Goal: Navigation & Orientation: Find specific page/section

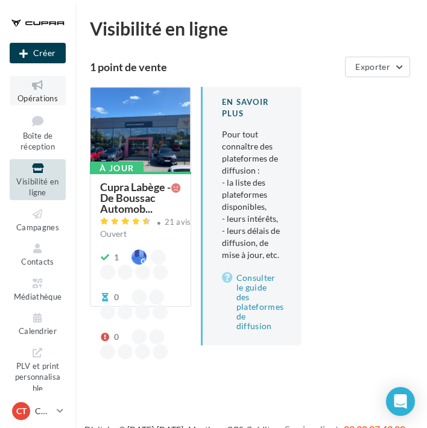
click at [41, 101] on span "Opérations" at bounding box center [37, 98] width 40 height 10
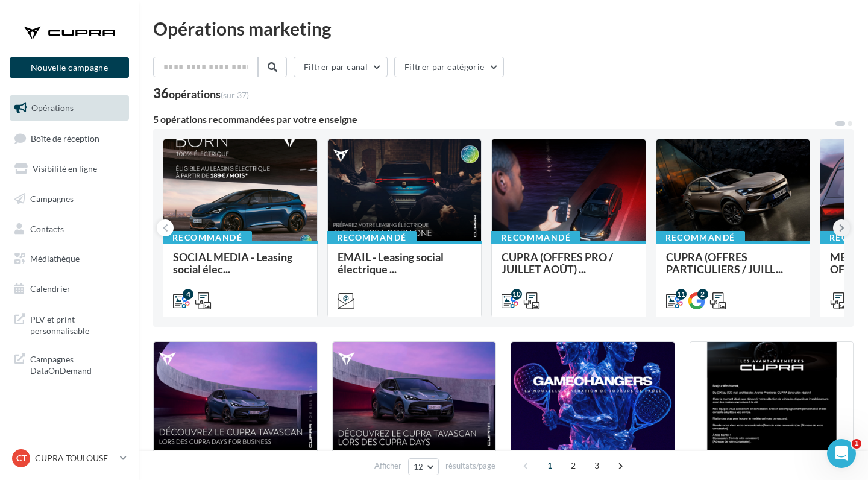
click at [426, 222] on icon at bounding box center [841, 228] width 5 height 12
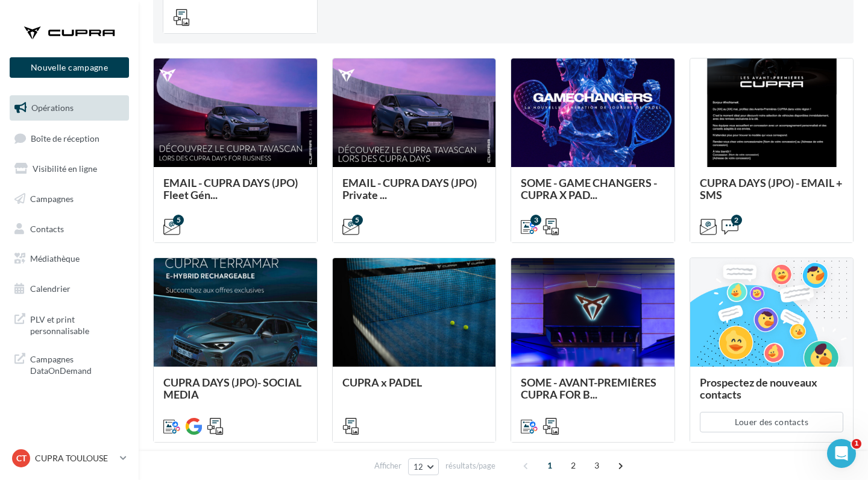
scroll to position [340, 0]
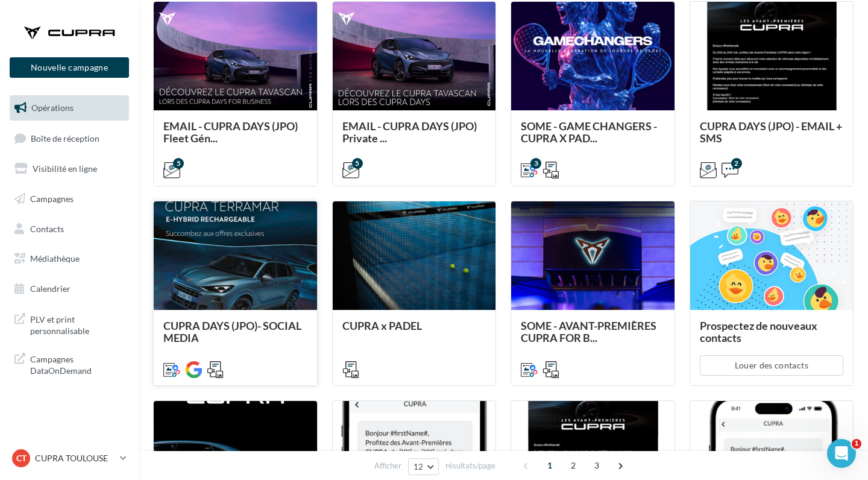
click at [265, 259] on div at bounding box center [235, 256] width 163 height 110
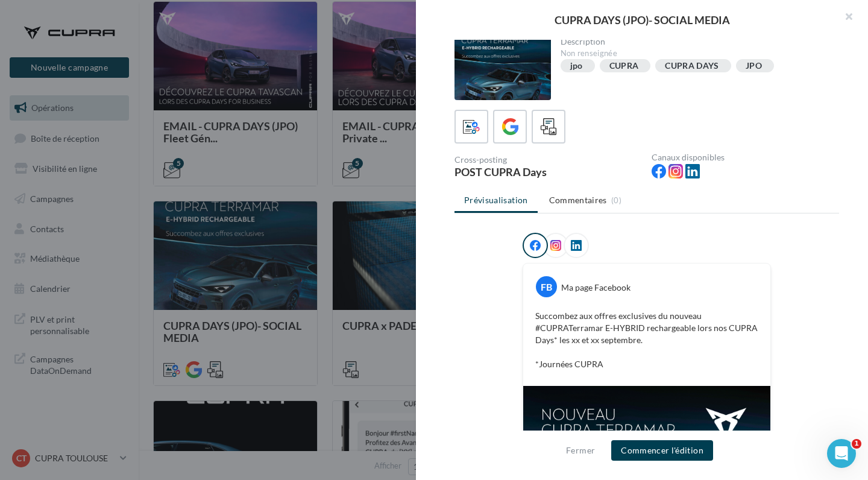
scroll to position [0, 0]
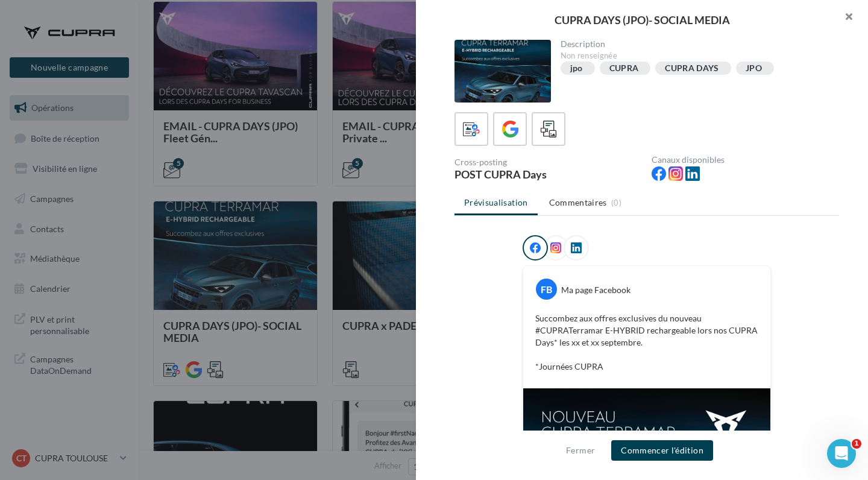
click at [426, 15] on button "button" at bounding box center [844, 18] width 48 height 36
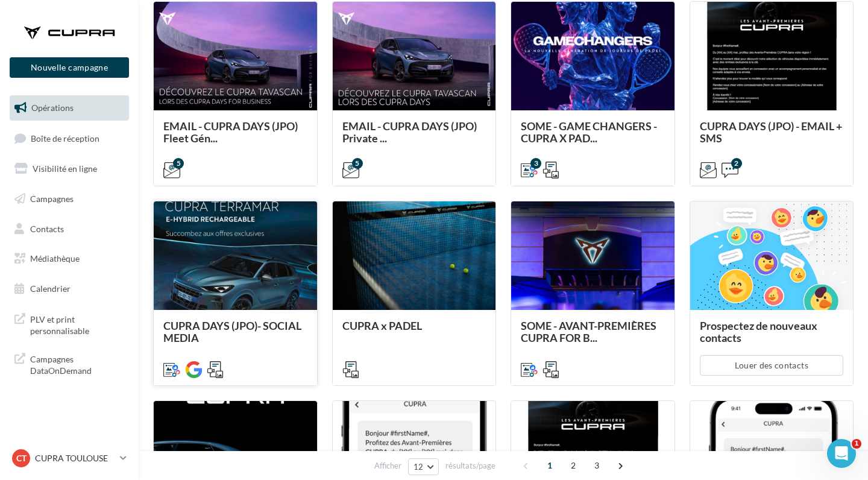
click at [247, 254] on div at bounding box center [235, 256] width 163 height 110
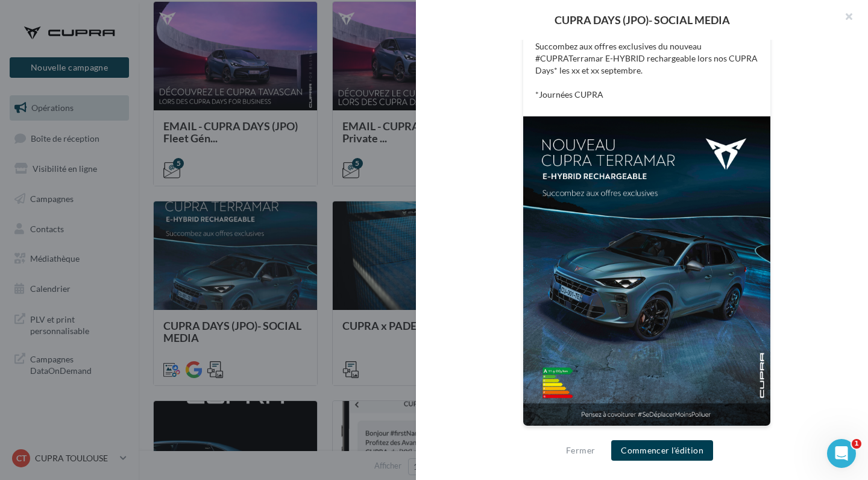
scroll to position [272, 0]
click at [426, 16] on button "button" at bounding box center [844, 18] width 48 height 36
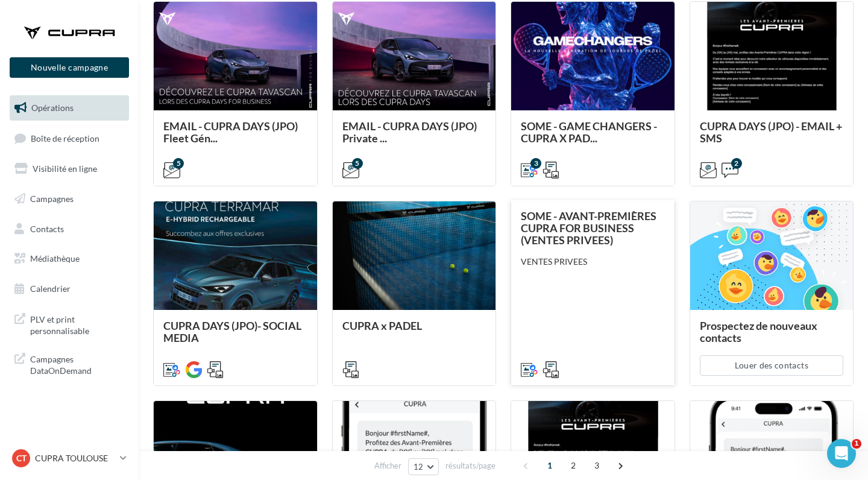
scroll to position [184, 0]
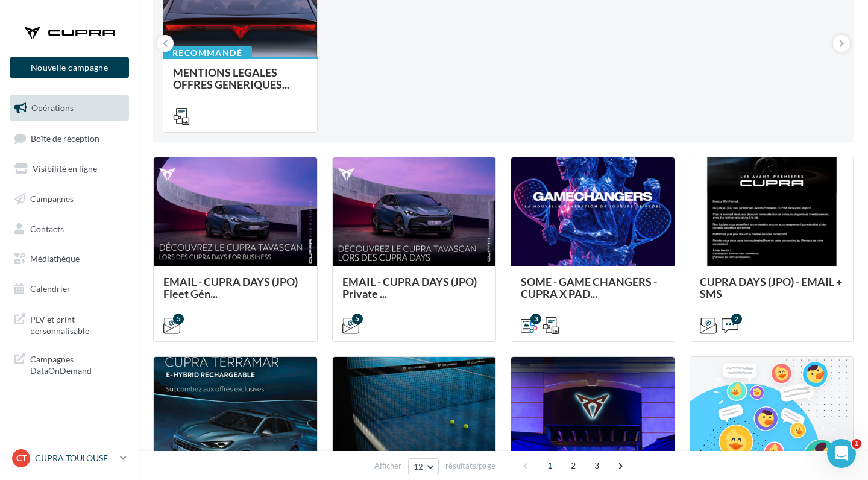
click at [46, 427] on p "CUPRA TOULOUSE" at bounding box center [75, 458] width 80 height 12
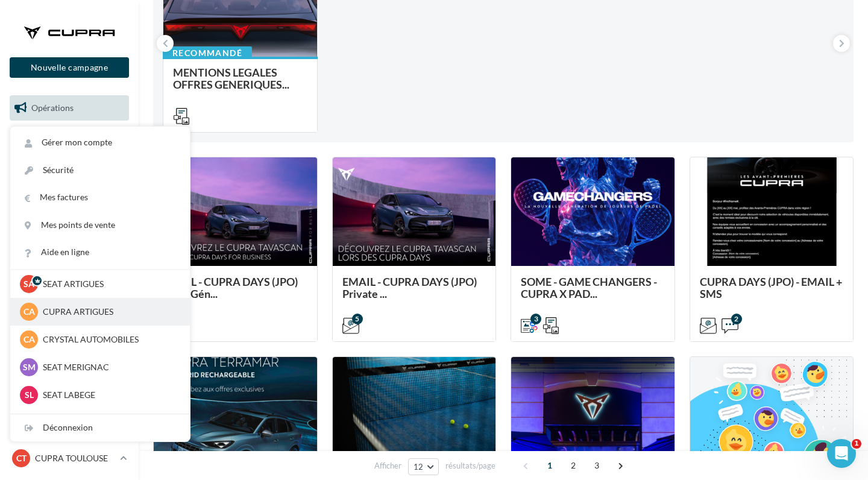
scroll to position [97, 0]
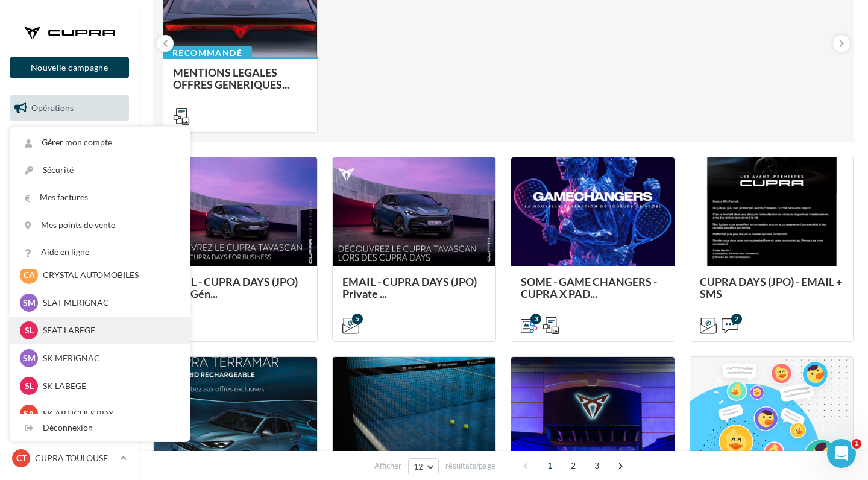
click at [89, 334] on p "SEAT LABEGE" at bounding box center [109, 330] width 133 height 12
